Goal: Information Seeking & Learning: Learn about a topic

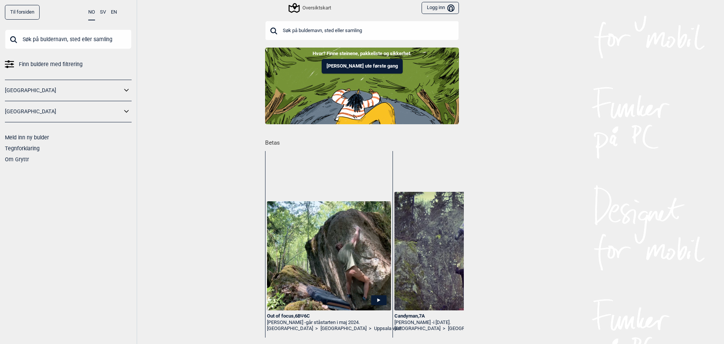
click at [313, 11] on div "Oversiktskart" at bounding box center [310, 7] width 41 height 9
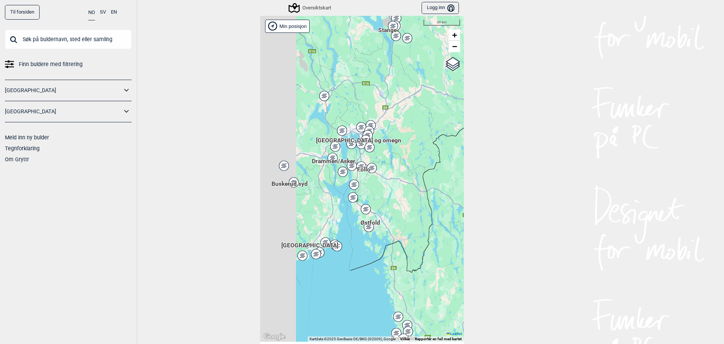
drag, startPoint x: 333, startPoint y: 161, endPoint x: 411, endPoint y: 192, distance: 83.8
click at [411, 192] on div "Hallingdal Stange [GEOGRAPHIC_DATA] syd [GEOGRAPHIC_DATA] og omegn [GEOGRAPHIC_…" at bounding box center [362, 179] width 204 height 326
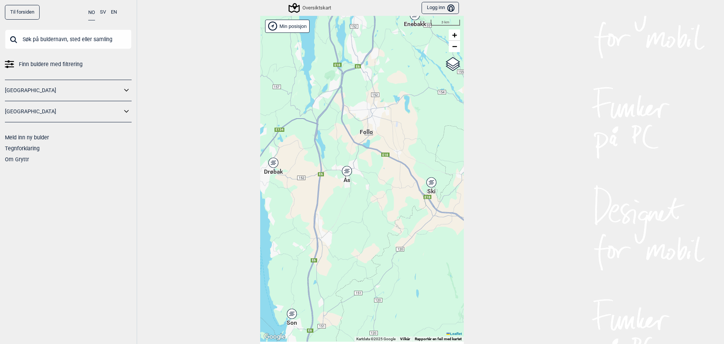
click at [20, 14] on link "Til forsiden" at bounding box center [22, 12] width 35 height 15
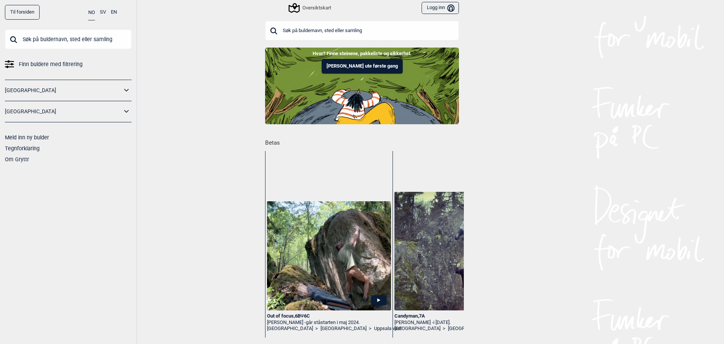
click at [441, 10] on button "Logg inn Bruker" at bounding box center [440, 8] width 37 height 12
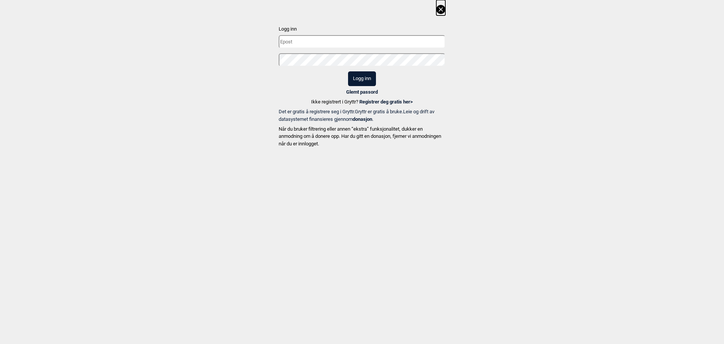
click at [312, 41] on input "text" at bounding box center [362, 41] width 167 height 13
type input "[EMAIL_ADDRESS][DOMAIN_NAME]"
click at [348, 71] on button "Logg inn" at bounding box center [362, 78] width 28 height 15
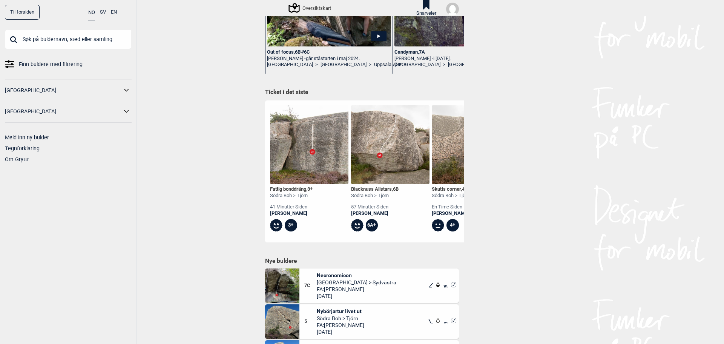
scroll to position [377, 0]
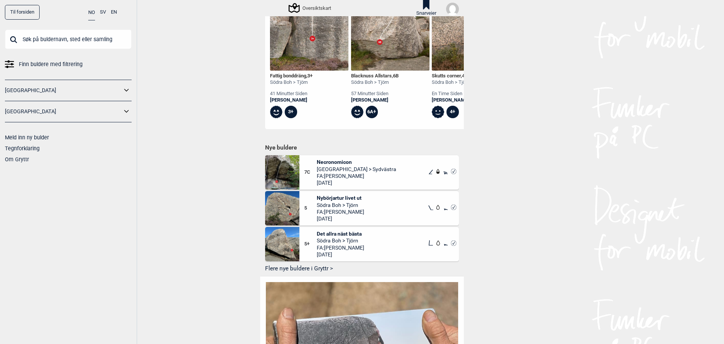
click at [310, 267] on button "Flere nye buldere i Gryttr >" at bounding box center [362, 269] width 194 height 12
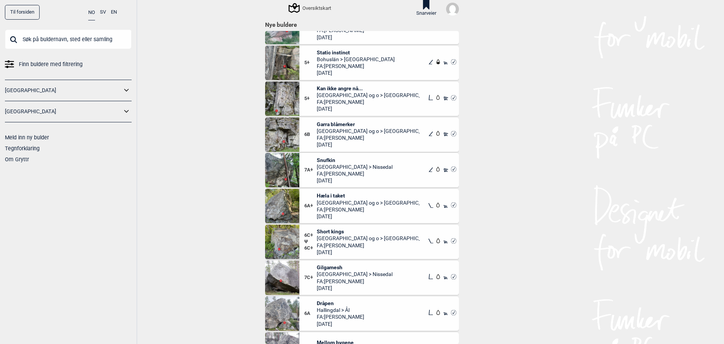
scroll to position [1433, 0]
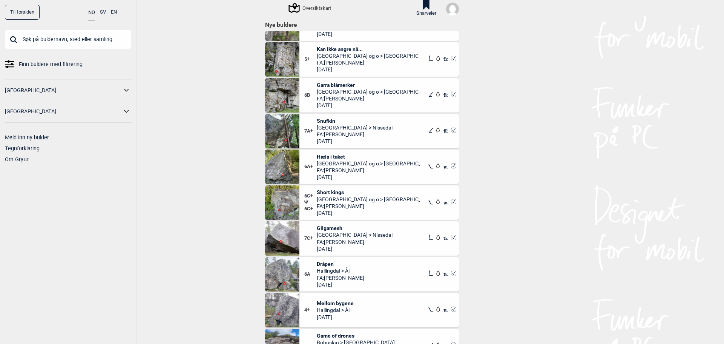
click at [326, 226] on span "Gilgamesh" at bounding box center [355, 227] width 76 height 7
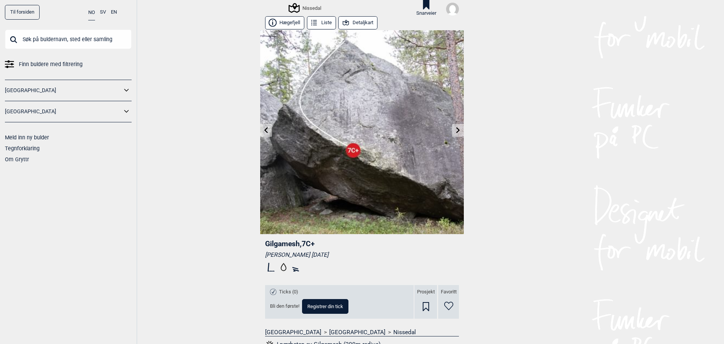
click at [456, 129] on icon at bounding box center [458, 130] width 4 height 6
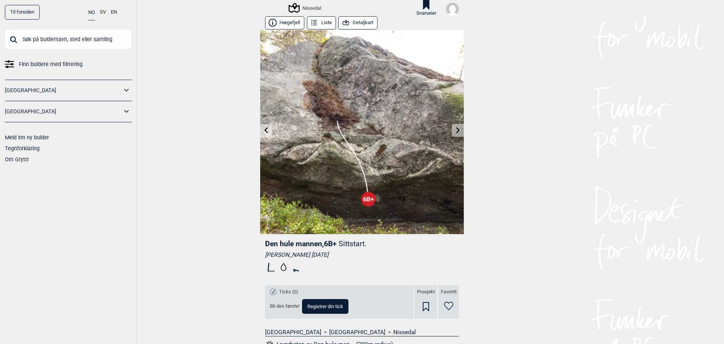
click at [456, 129] on icon at bounding box center [458, 130] width 4 height 6
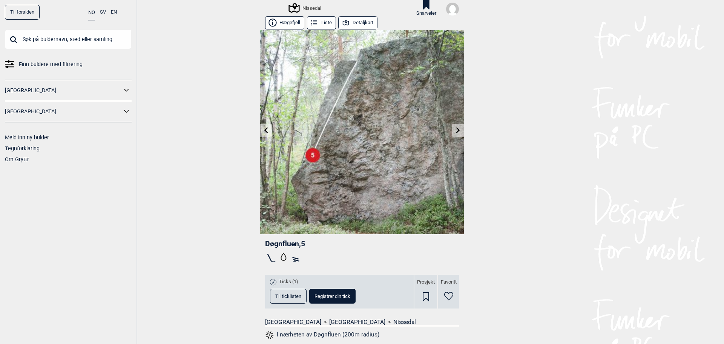
click at [456, 129] on icon at bounding box center [458, 130] width 4 height 6
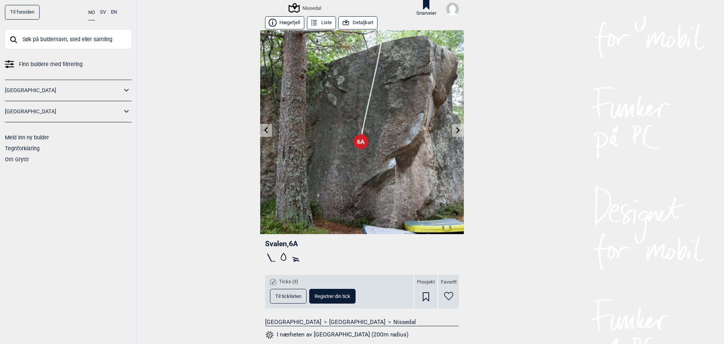
click at [456, 129] on icon at bounding box center [458, 130] width 4 height 6
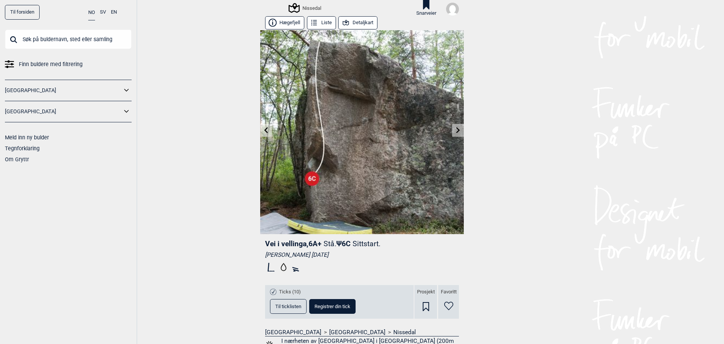
click at [456, 129] on icon at bounding box center [458, 130] width 4 height 6
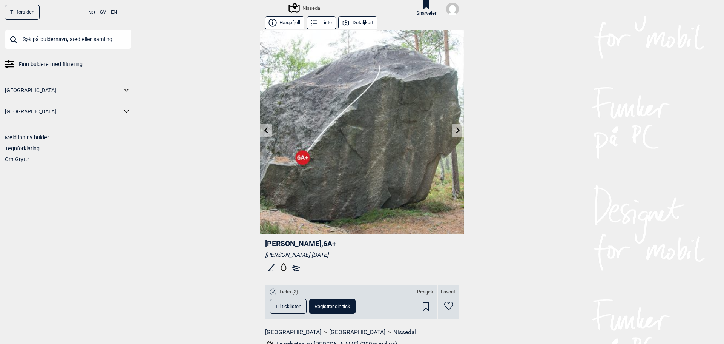
click at [456, 129] on icon at bounding box center [458, 130] width 4 height 6
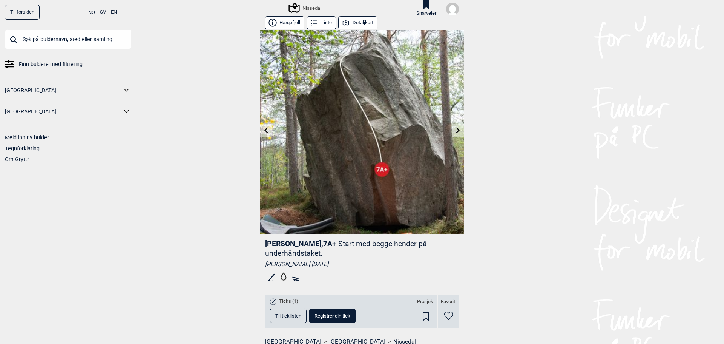
click at [456, 129] on icon at bounding box center [458, 130] width 4 height 6
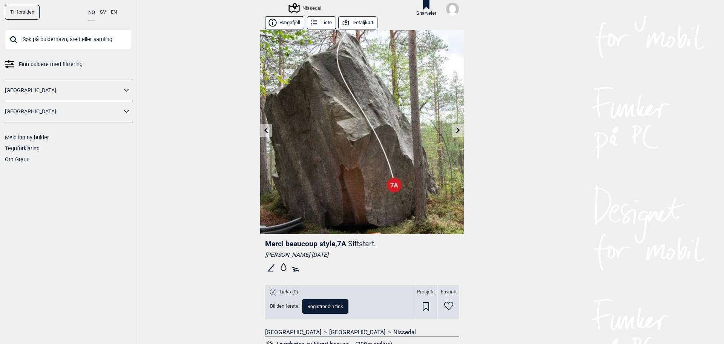
click at [456, 129] on icon at bounding box center [458, 130] width 4 height 6
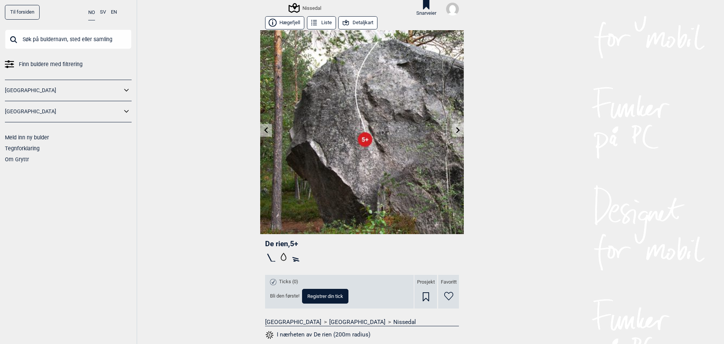
click at [456, 129] on icon at bounding box center [458, 130] width 4 height 6
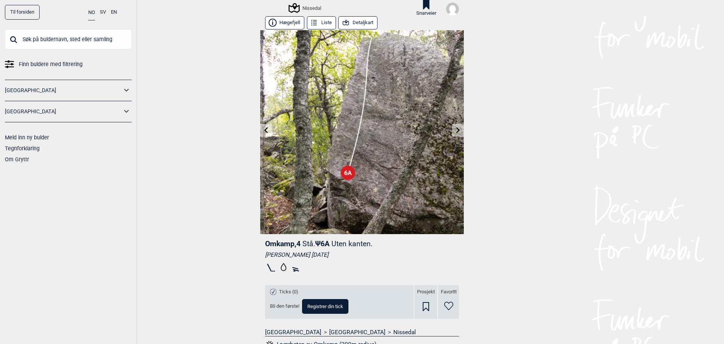
click at [456, 129] on icon at bounding box center [458, 130] width 4 height 6
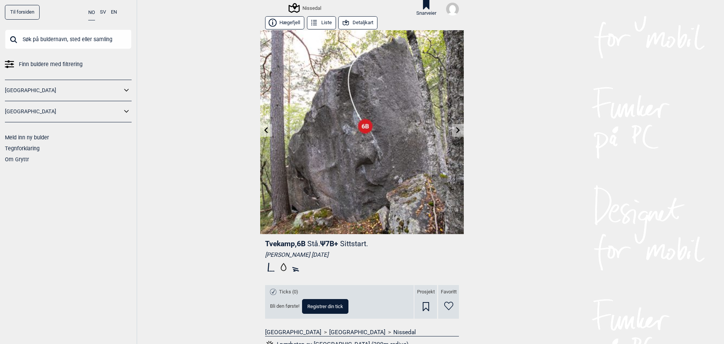
click at [456, 129] on icon at bounding box center [458, 130] width 4 height 6
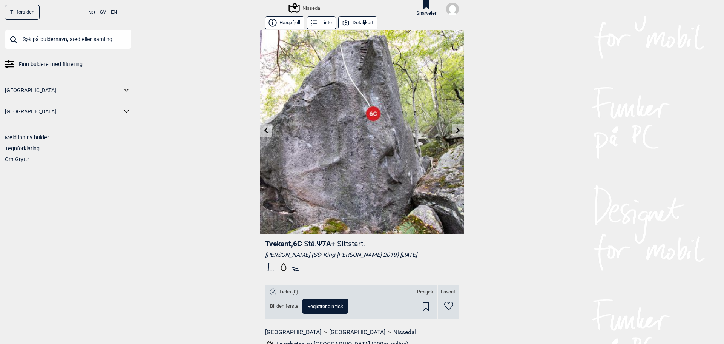
click at [456, 129] on icon at bounding box center [458, 130] width 4 height 6
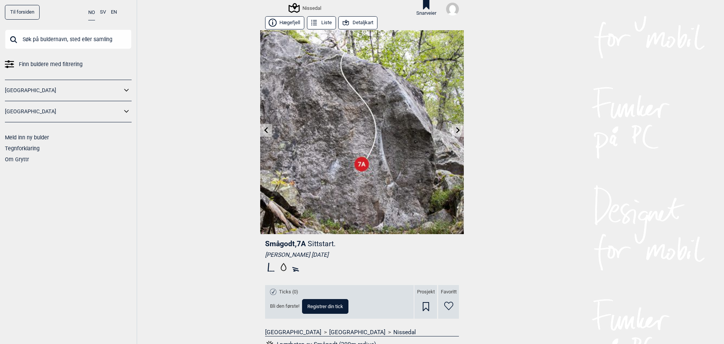
click at [456, 129] on icon at bounding box center [458, 130] width 4 height 6
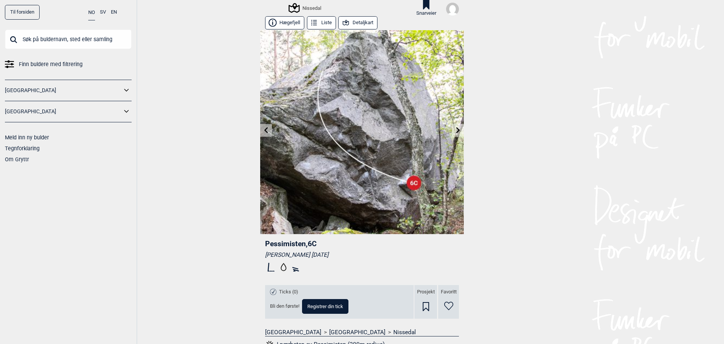
click at [322, 21] on button "Liste" at bounding box center [321, 22] width 29 height 13
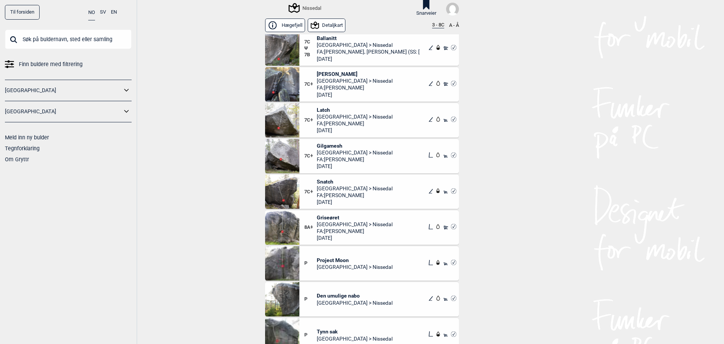
scroll to position [86, 0]
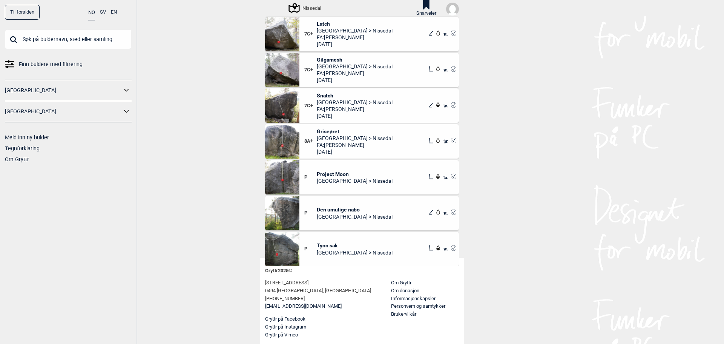
click at [283, 172] on img at bounding box center [282, 177] width 34 height 34
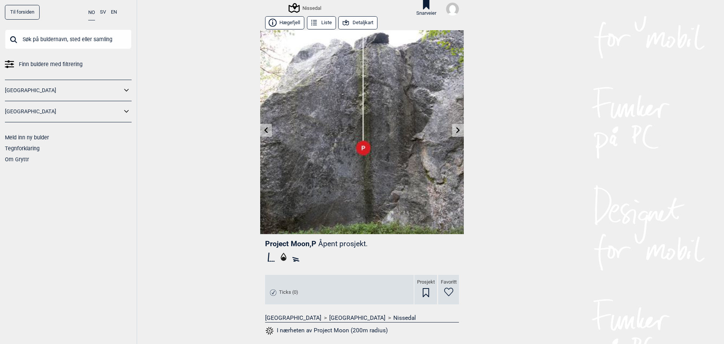
click at [457, 128] on icon at bounding box center [458, 130] width 6 height 6
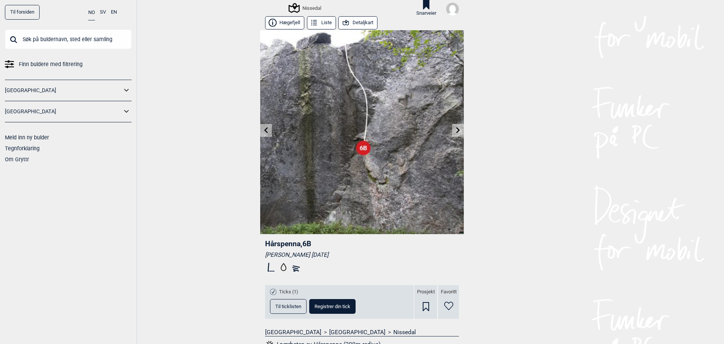
click at [264, 135] on link at bounding box center [266, 130] width 12 height 12
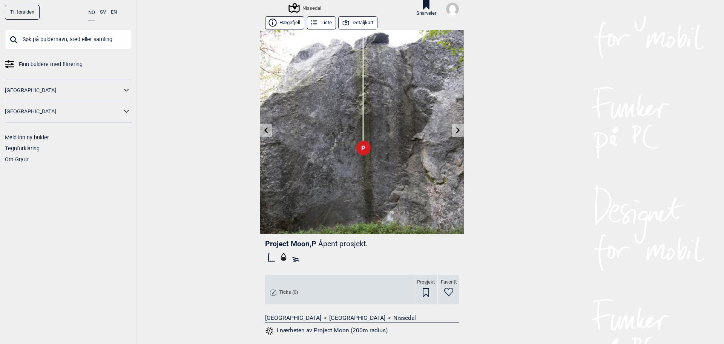
click at [313, 21] on icon at bounding box center [314, 23] width 8 height 8
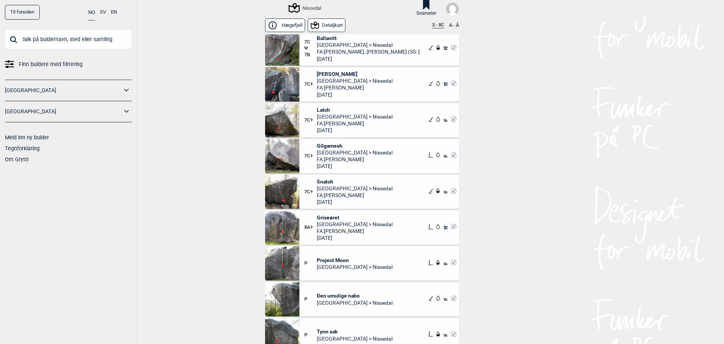
scroll to position [86, 0]
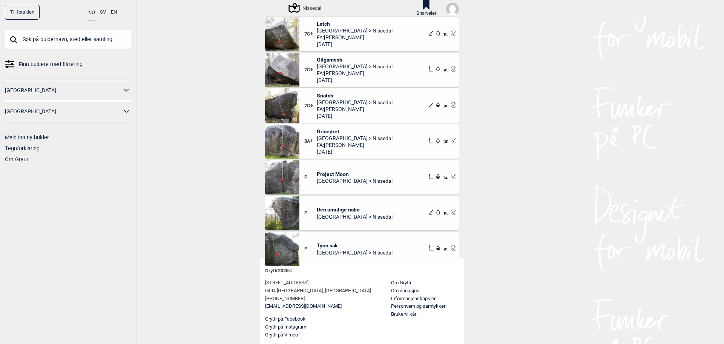
click at [284, 172] on img at bounding box center [282, 177] width 34 height 34
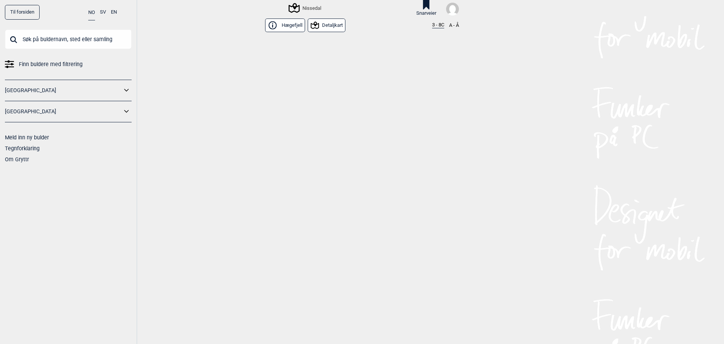
scroll to position [7783, 0]
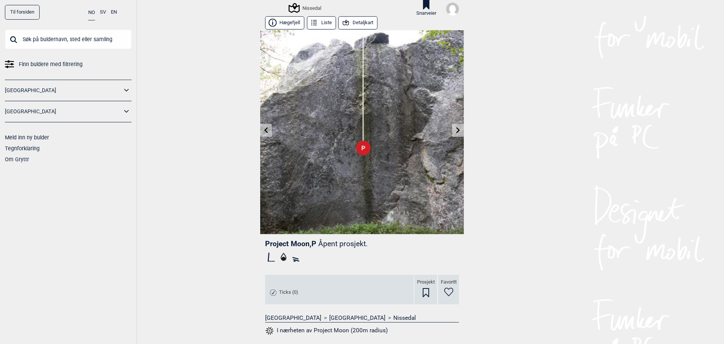
click at [29, 13] on link "Til forsiden" at bounding box center [22, 12] width 35 height 15
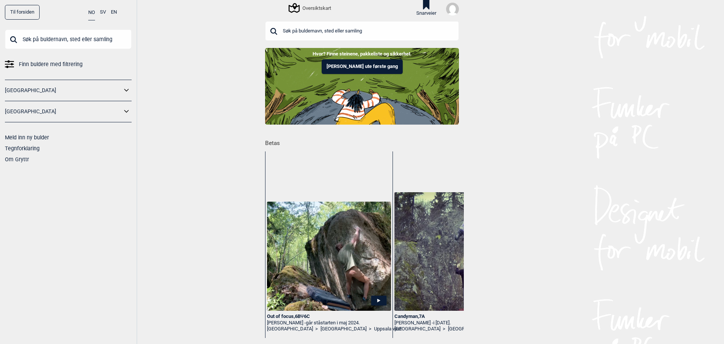
click at [317, 6] on div "Oversiktskart" at bounding box center [310, 7] width 41 height 9
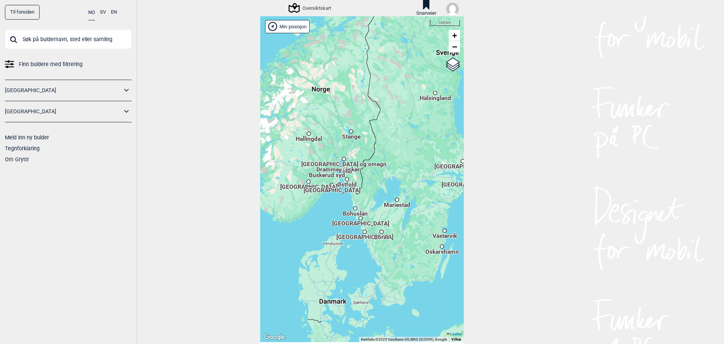
click at [283, 31] on div "Min posisjon" at bounding box center [287, 26] width 45 height 13
click at [293, 29] on div "Min posisjon" at bounding box center [287, 26] width 45 height 13
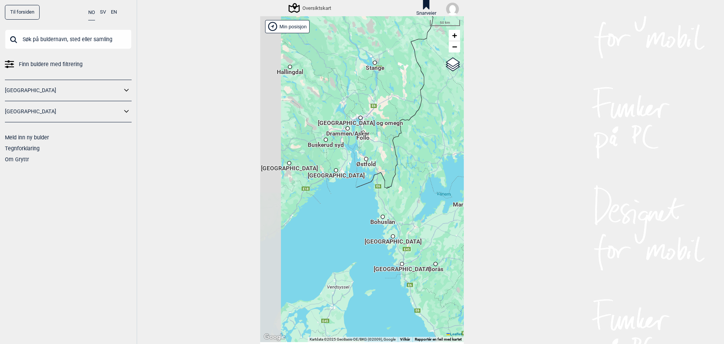
drag, startPoint x: 277, startPoint y: 162, endPoint x: 379, endPoint y: 136, distance: 105.9
click at [379, 136] on div "Hallingdal Stange [GEOGRAPHIC_DATA] syd [GEOGRAPHIC_DATA] og omegn [GEOGRAPHIC_…" at bounding box center [362, 179] width 204 height 326
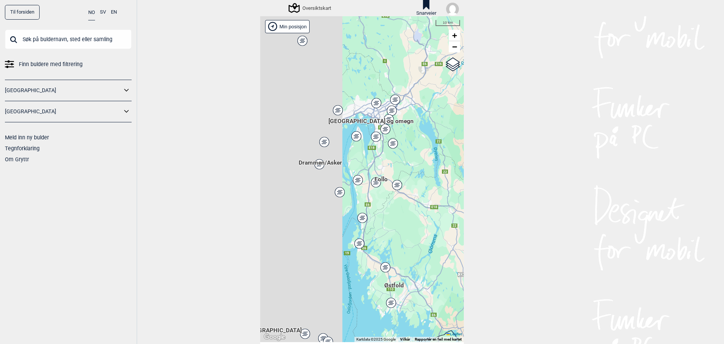
drag, startPoint x: 324, startPoint y: 188, endPoint x: 440, endPoint y: 160, distance: 119.8
click at [440, 160] on div "Hallingdal Stange [GEOGRAPHIC_DATA] syd [GEOGRAPHIC_DATA] og omegn [GEOGRAPHIC_…" at bounding box center [362, 179] width 204 height 326
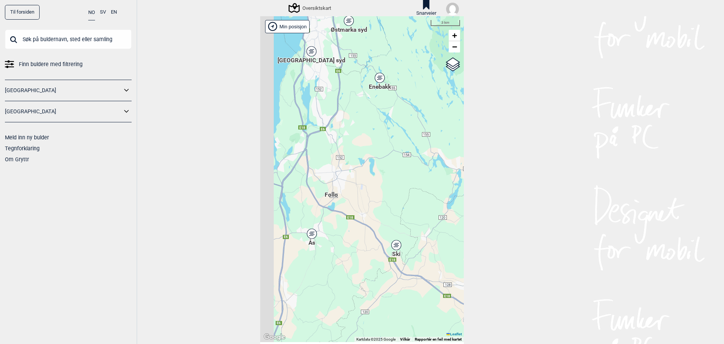
drag, startPoint x: 366, startPoint y: 173, endPoint x: 402, endPoint y: 173, distance: 36.2
click at [402, 173] on div "Hallingdal Stange [GEOGRAPHIC_DATA] syd [GEOGRAPHIC_DATA] og omegn [GEOGRAPHIC_…" at bounding box center [362, 179] width 204 height 326
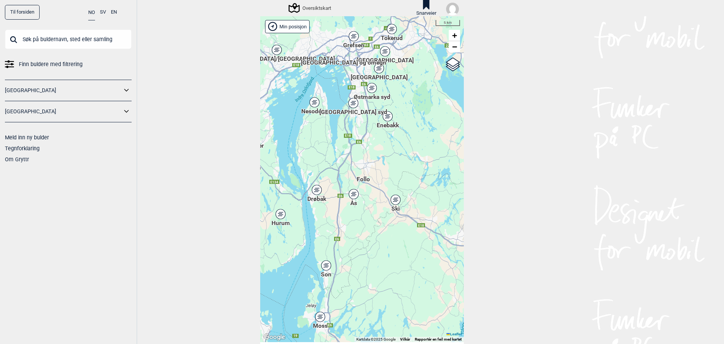
click at [385, 118] on div "Enebakk" at bounding box center [387, 116] width 5 height 5
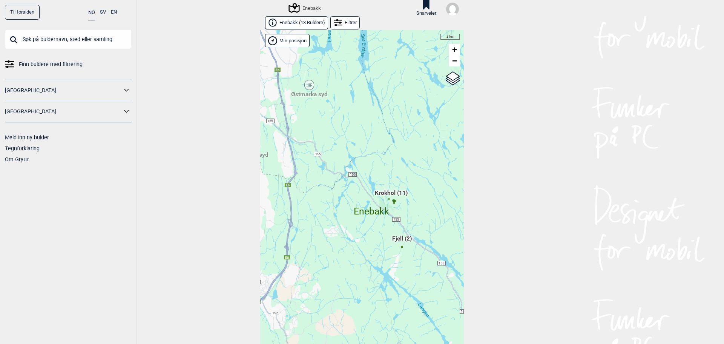
scroll to position [12, 0]
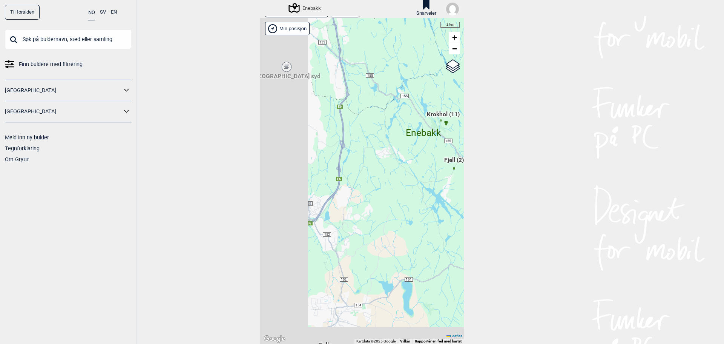
drag, startPoint x: 329, startPoint y: 164, endPoint x: 382, endPoint y: 87, distance: 93.7
click at [382, 89] on div "Hallingdal Stange [GEOGRAPHIC_DATA] syd [GEOGRAPHIC_DATA] og omegn [GEOGRAPHIC_…" at bounding box center [362, 181] width 204 height 326
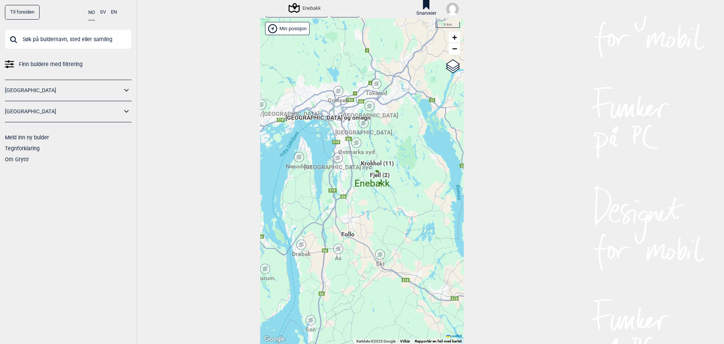
click at [379, 254] on div "Ski" at bounding box center [380, 254] width 5 height 5
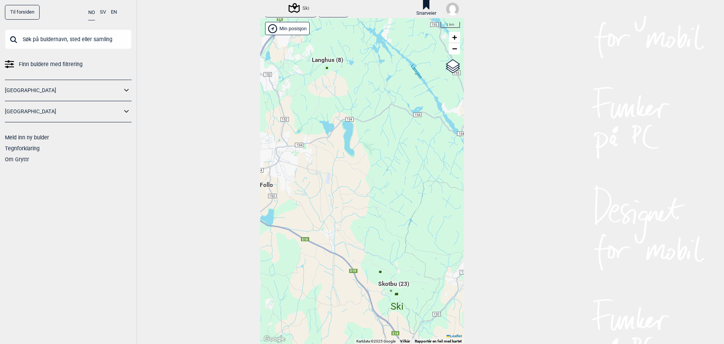
click at [328, 60] on span "Langhus (8)" at bounding box center [327, 63] width 31 height 14
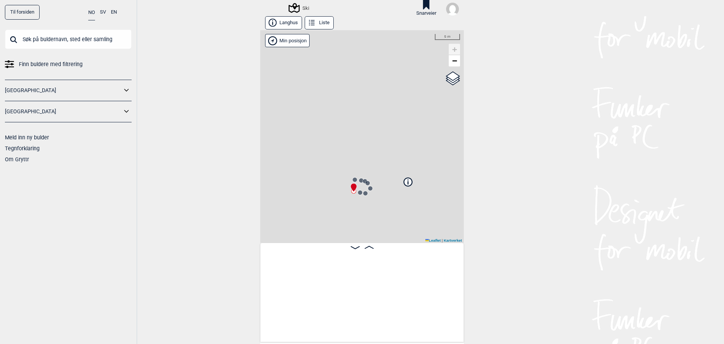
scroll to position [0, 59]
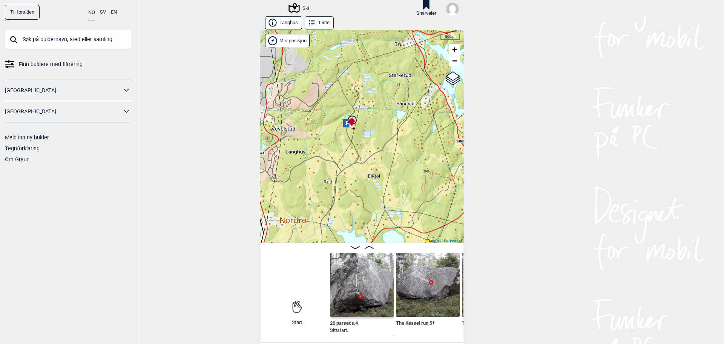
drag, startPoint x: 361, startPoint y: 207, endPoint x: 324, endPoint y: 60, distance: 151.9
click at [324, 60] on div "Ski Min posisjon 500 m + − Kartverket OpenStreetMap Google satellite Leaflet | …" at bounding box center [362, 136] width 204 height 212
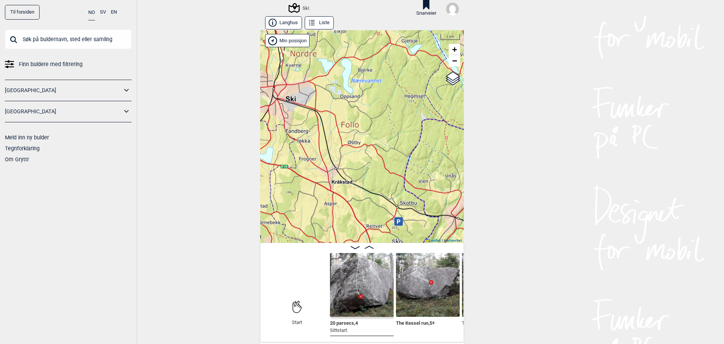
drag, startPoint x: 378, startPoint y: 131, endPoint x: 372, endPoint y: 93, distance: 38.9
click at [372, 93] on div "Ski Min posisjon 1 km + − Kartverket OpenStreetMap Google satellite Leaflet | K…" at bounding box center [362, 136] width 204 height 212
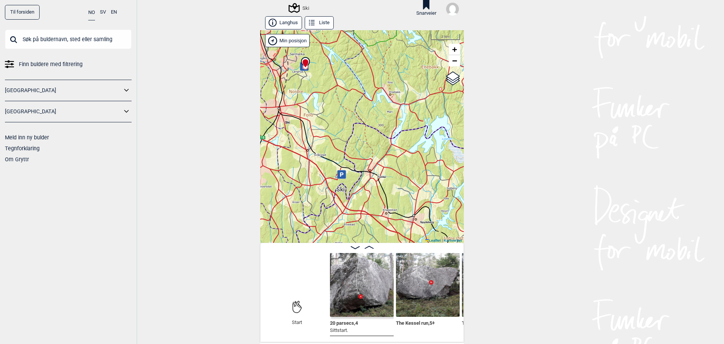
drag, startPoint x: 418, startPoint y: 164, endPoint x: 379, endPoint y: 178, distance: 41.8
click at [379, 178] on div "Ski Min posisjon 3 km + − Kartverket OpenStreetMap Google satellite Leaflet | K…" at bounding box center [362, 136] width 204 height 212
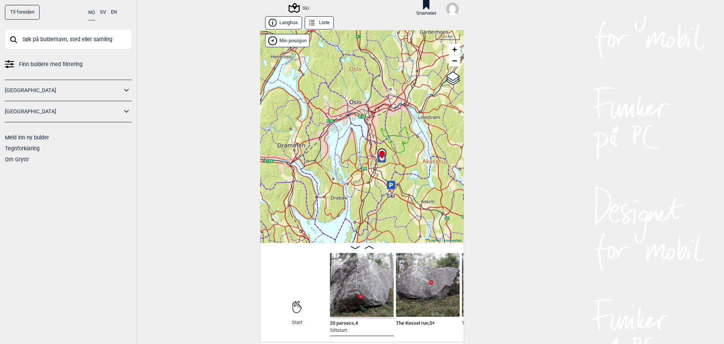
drag, startPoint x: 415, startPoint y: 140, endPoint x: 430, endPoint y: 181, distance: 43.7
click at [430, 185] on div "Ski Min posisjon 10 km + − Kartverket OpenStreetMap Google satellite Leaflet | …" at bounding box center [362, 136] width 204 height 212
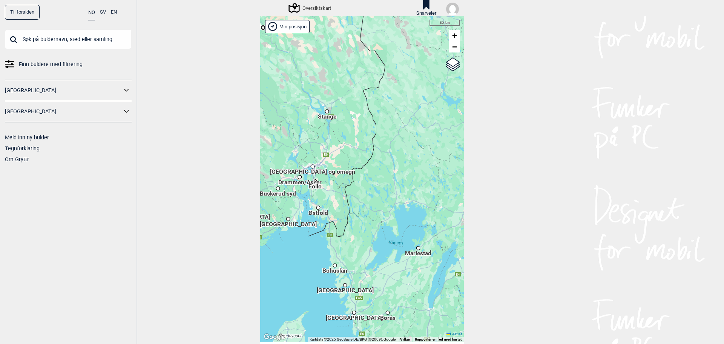
drag, startPoint x: 312, startPoint y: 183, endPoint x: 382, endPoint y: 176, distance: 70.1
click at [382, 176] on div "Hallingdal Stange [GEOGRAPHIC_DATA] syd [GEOGRAPHIC_DATA] og omegn [GEOGRAPHIC_…" at bounding box center [362, 179] width 204 height 326
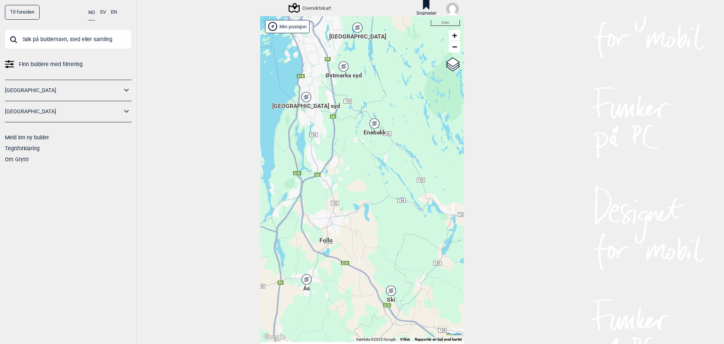
click at [321, 236] on span "Follo" at bounding box center [325, 236] width 13 height 0
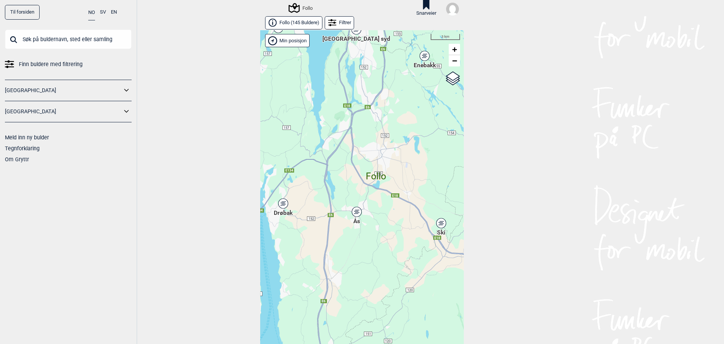
scroll to position [12, 0]
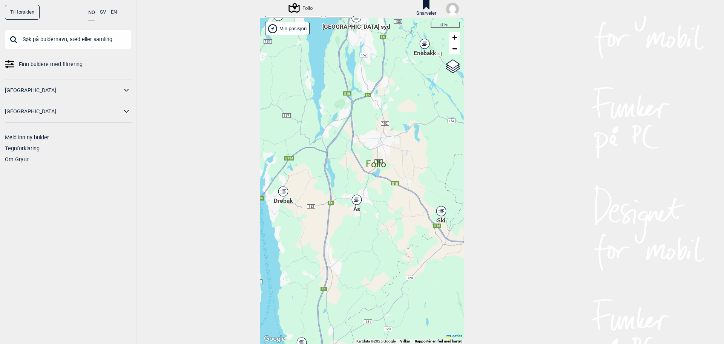
click at [371, 174] on div "Hallingdal Stange [GEOGRAPHIC_DATA] syd [GEOGRAPHIC_DATA] og omegn [GEOGRAPHIC_…" at bounding box center [362, 181] width 204 height 326
click at [296, 7] on icon at bounding box center [294, 8] width 11 height 10
click at [124, 88] on icon at bounding box center [127, 90] width 10 height 11
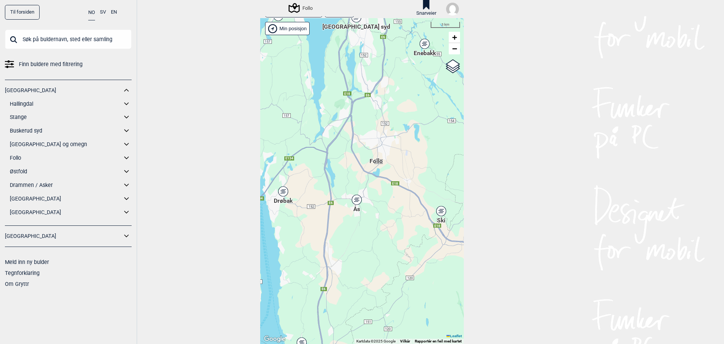
click at [123, 156] on icon at bounding box center [127, 157] width 10 height 11
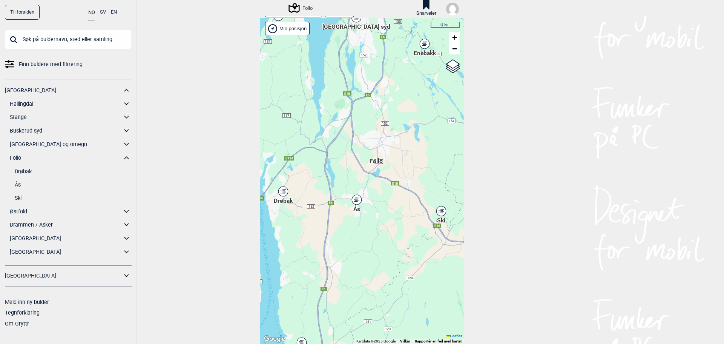
click at [15, 158] on link "Follo" at bounding box center [66, 157] width 112 height 11
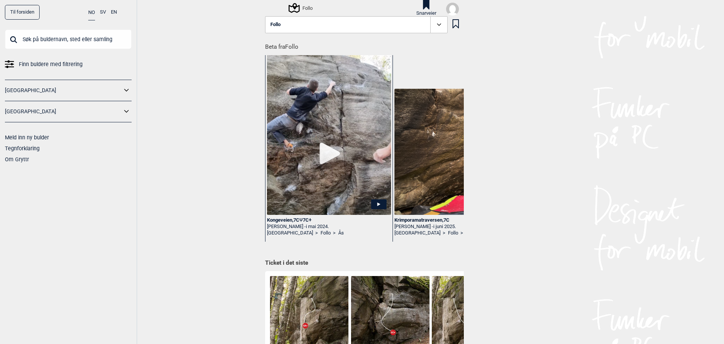
click at [58, 63] on span "Finn buldere med filtrering" at bounding box center [51, 64] width 64 height 11
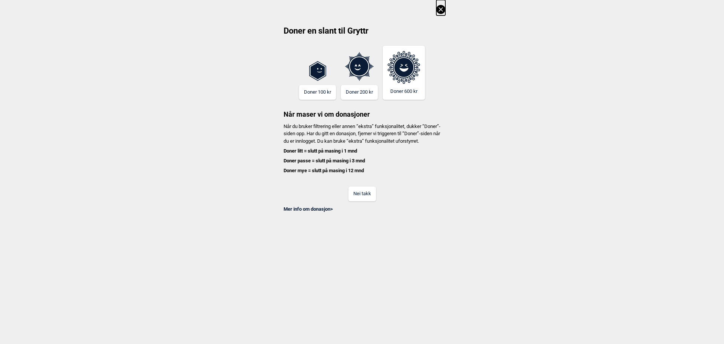
click at [442, 9] on icon at bounding box center [441, 9] width 4 height 4
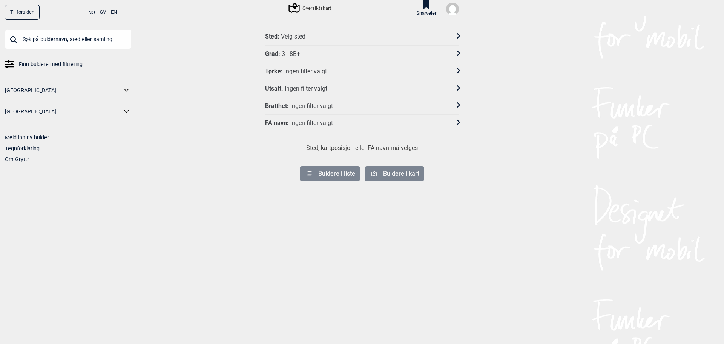
click at [388, 35] on div "Sted : Velg sted" at bounding box center [357, 37] width 184 height 8
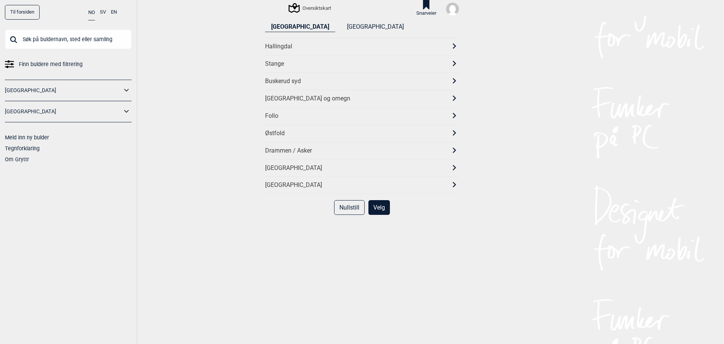
click at [15, 16] on link "Til forsiden" at bounding box center [22, 12] width 35 height 15
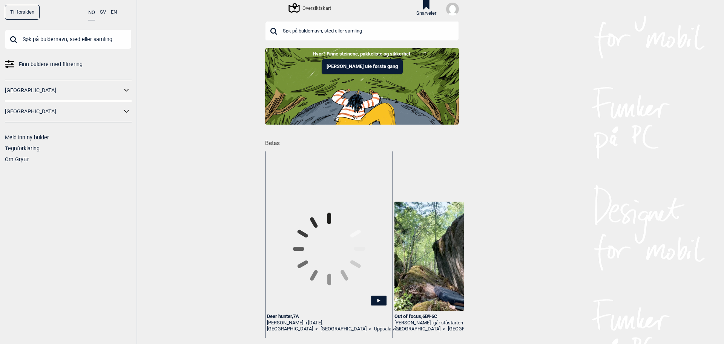
click at [46, 92] on link "[GEOGRAPHIC_DATA]" at bounding box center [63, 90] width 117 height 11
